Goal: Navigation & Orientation: Understand site structure

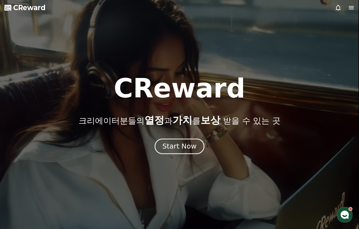
click at [186, 149] on div "Start Now" at bounding box center [179, 146] width 34 height 9
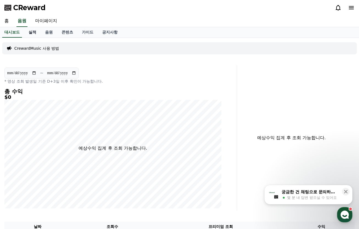
click at [32, 32] on link "실적" at bounding box center [32, 32] width 16 height 10
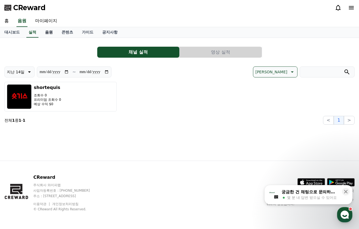
click at [48, 29] on link "음원" at bounding box center [49, 32] width 16 height 10
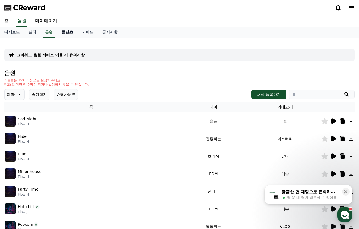
click at [70, 33] on link "콘텐츠" at bounding box center [67, 32] width 20 height 10
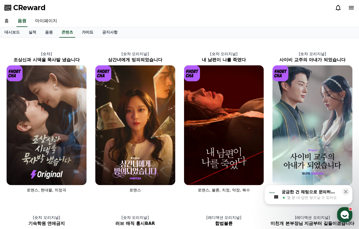
click at [92, 32] on link "가이드" at bounding box center [87, 32] width 20 height 10
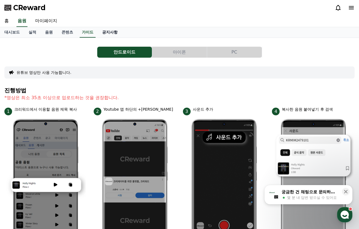
click at [114, 35] on link "공지사항" at bounding box center [110, 32] width 24 height 10
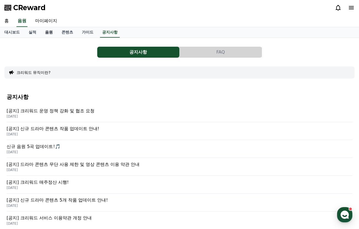
click at [49, 32] on link "음원" at bounding box center [49, 32] width 16 height 10
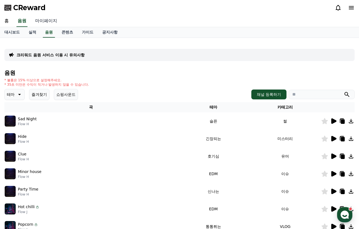
click at [46, 22] on link "마이페이지" at bounding box center [46, 21] width 31 height 12
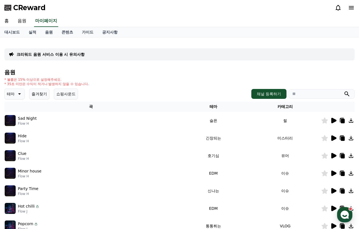
select select "**********"
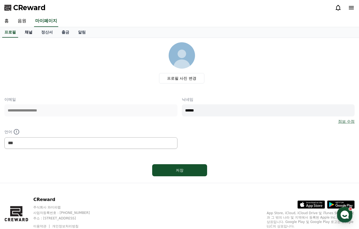
click at [29, 33] on link "채널" at bounding box center [28, 32] width 16 height 10
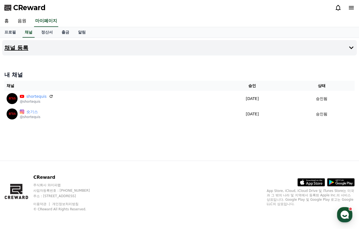
click at [18, 46] on h4 "채널 등록" at bounding box center [16, 48] width 24 height 6
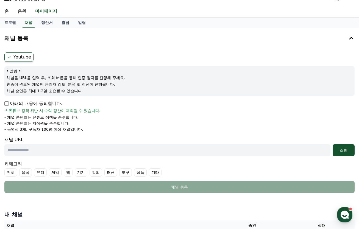
scroll to position [9, 0]
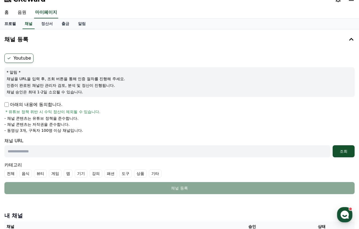
click at [14, 24] on link "프로필" at bounding box center [10, 24] width 20 height 10
select select "**********"
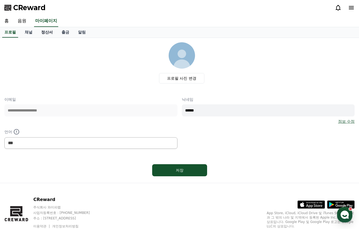
click at [47, 32] on link "정산서" at bounding box center [47, 32] width 20 height 10
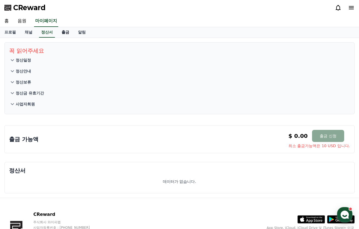
click at [66, 31] on link "출금" at bounding box center [65, 32] width 16 height 10
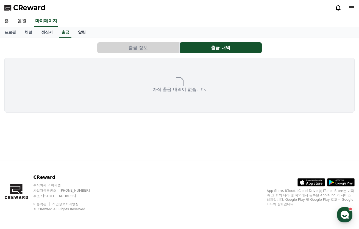
click at [83, 33] on link "알림" at bounding box center [82, 32] width 16 height 10
